Goal: Information Seeking & Learning: Learn about a topic

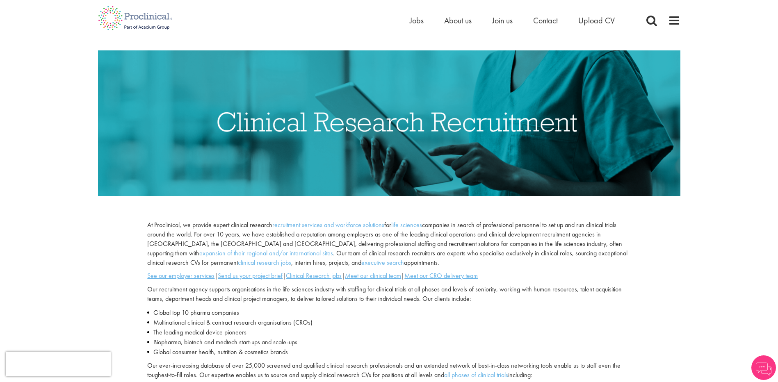
scroll to position [164, 0]
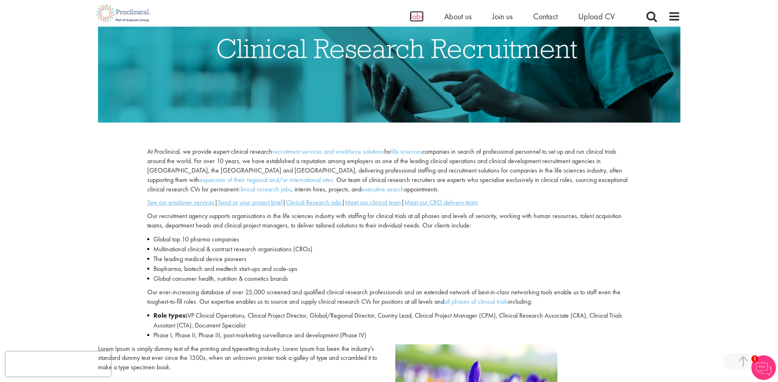
click at [414, 16] on span "Jobs" at bounding box center [416, 16] width 14 height 11
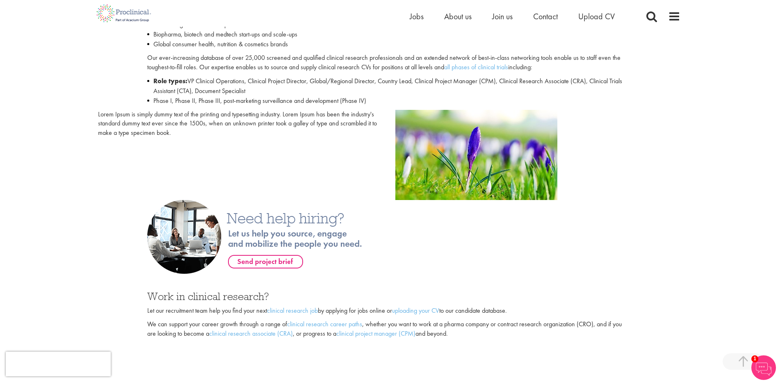
scroll to position [492, 0]
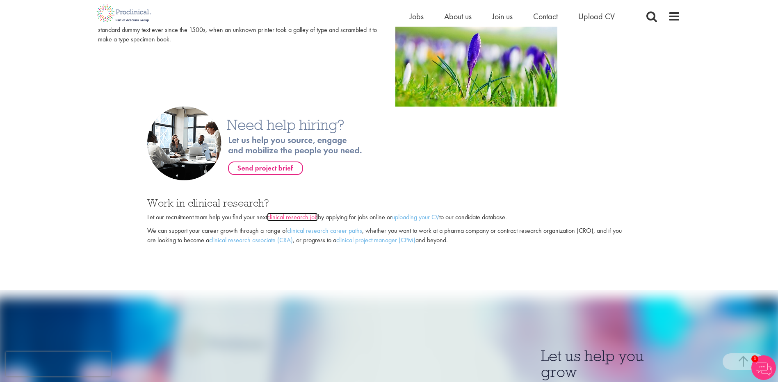
click at [300, 215] on link "clinical research job" at bounding box center [292, 217] width 51 height 9
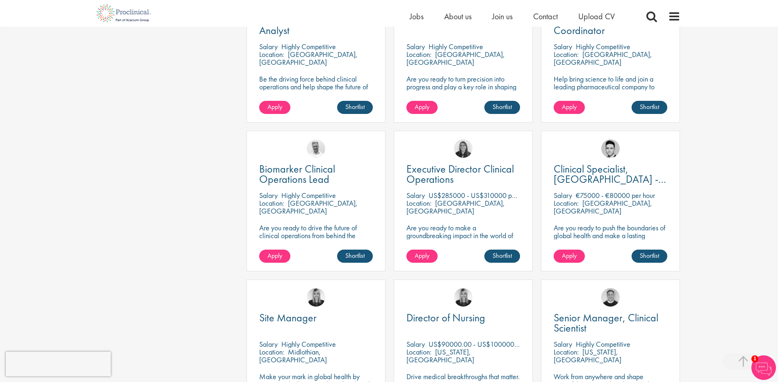
scroll to position [574, 0]
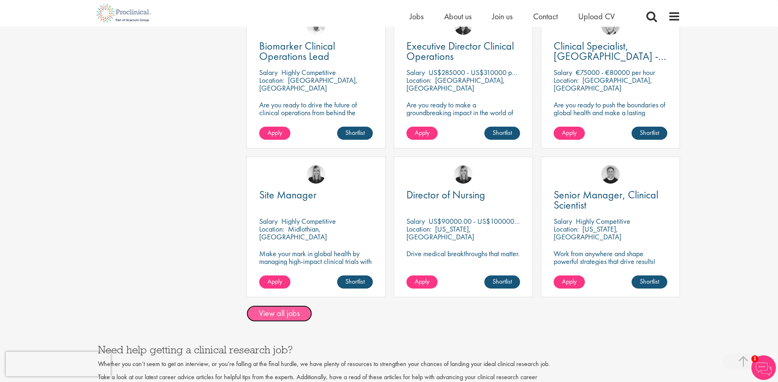
click at [279, 305] on link "View all jobs" at bounding box center [279, 313] width 66 height 16
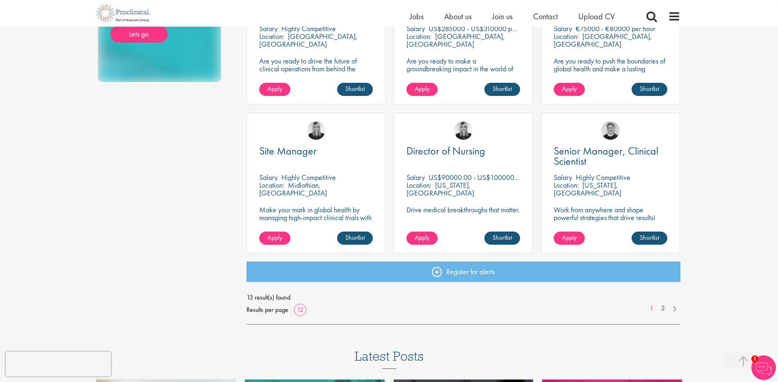
scroll to position [574, 0]
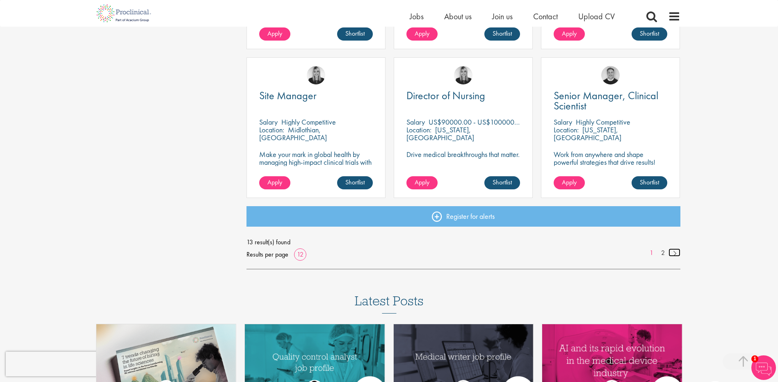
click at [674, 254] on link at bounding box center [674, 252] width 12 height 8
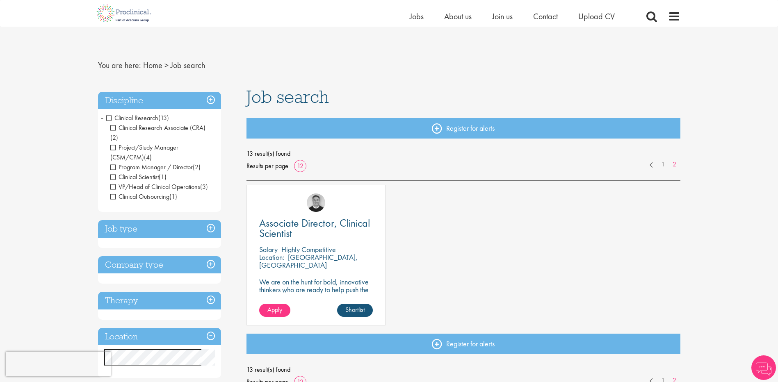
scroll to position [164, 0]
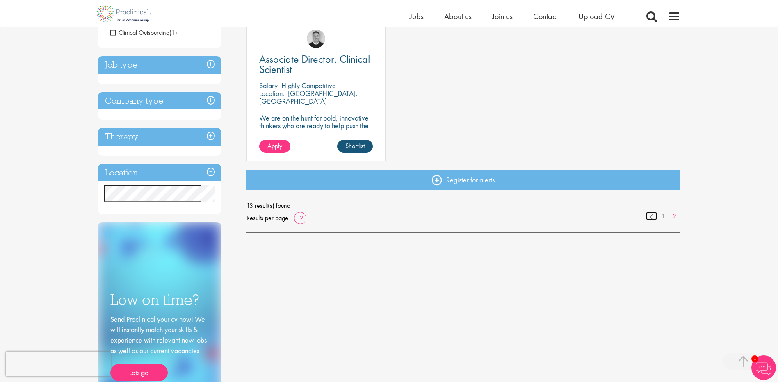
click at [650, 214] on link at bounding box center [651, 216] width 12 height 8
